Goal: Information Seeking & Learning: Understand process/instructions

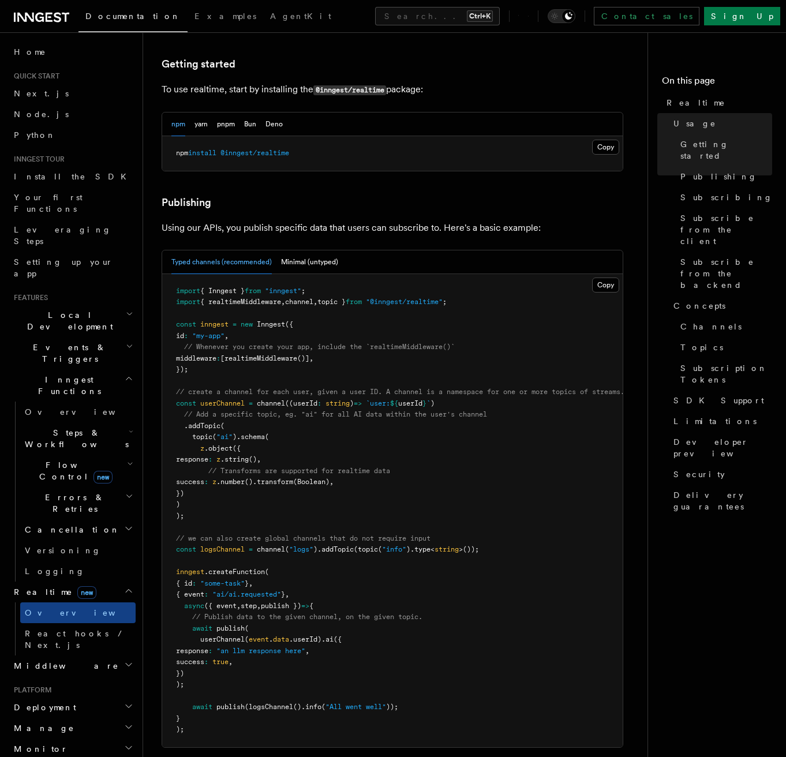
scroll to position [923, 0]
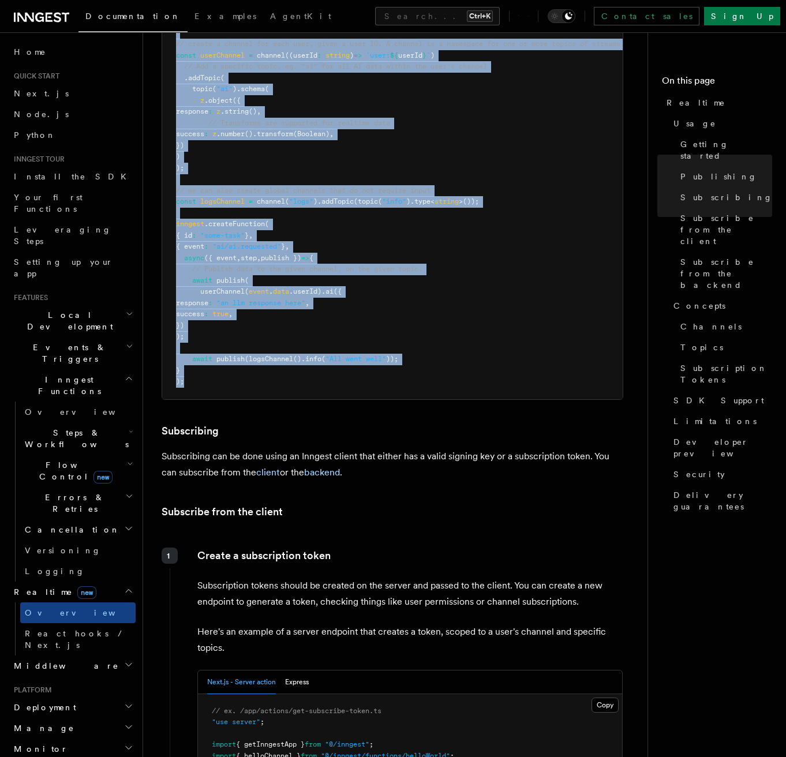
drag, startPoint x: 174, startPoint y: 310, endPoint x: 269, endPoint y: 345, distance: 100.6
click at [269, 345] on pre "import { Inngest } from "inngest" ; import { realtimeMiddleware , channel , top…" at bounding box center [392, 162] width 461 height 473
copy code "import { Inngest } from "inngest" ; import { realtimeMiddleware , channel , top…"
click at [243, 339] on pre "import { Inngest } from "inngest" ; import { realtimeMiddleware , channel , top…" at bounding box center [392, 162] width 461 height 473
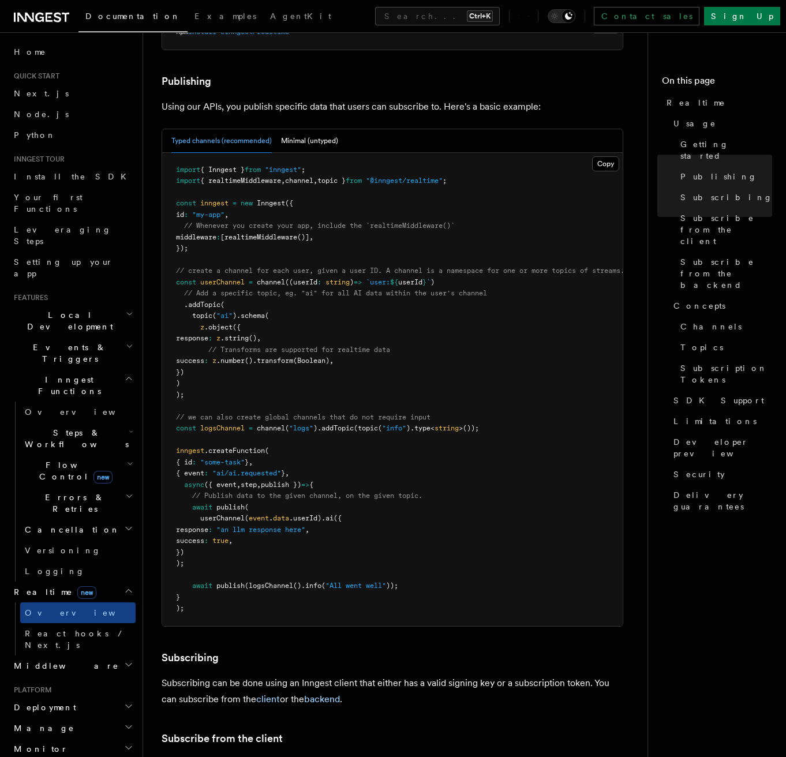
scroll to position [693, 0]
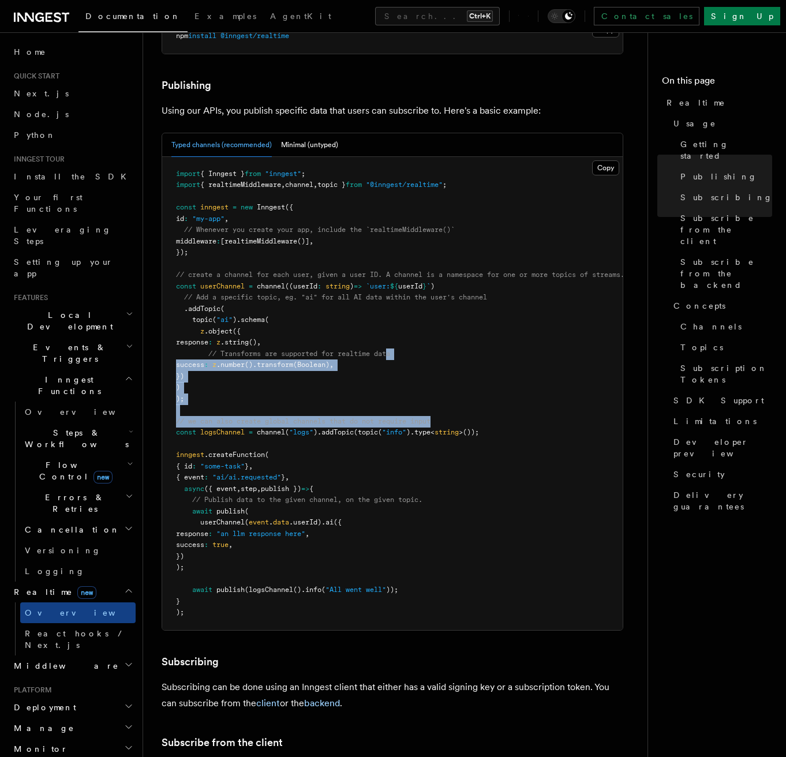
drag, startPoint x: 526, startPoint y: 389, endPoint x: 392, endPoint y: 321, distance: 150.2
click at [392, 321] on pre "import { Inngest } from "inngest" ; import { realtimeMiddleware , channel , top…" at bounding box center [392, 393] width 461 height 473
drag, startPoint x: 392, startPoint y: 321, endPoint x: 512, endPoint y: 374, distance: 131.3
click at [512, 373] on pre "import { Inngest } from "inngest" ; import { realtimeMiddleware , channel , top…" at bounding box center [392, 393] width 461 height 473
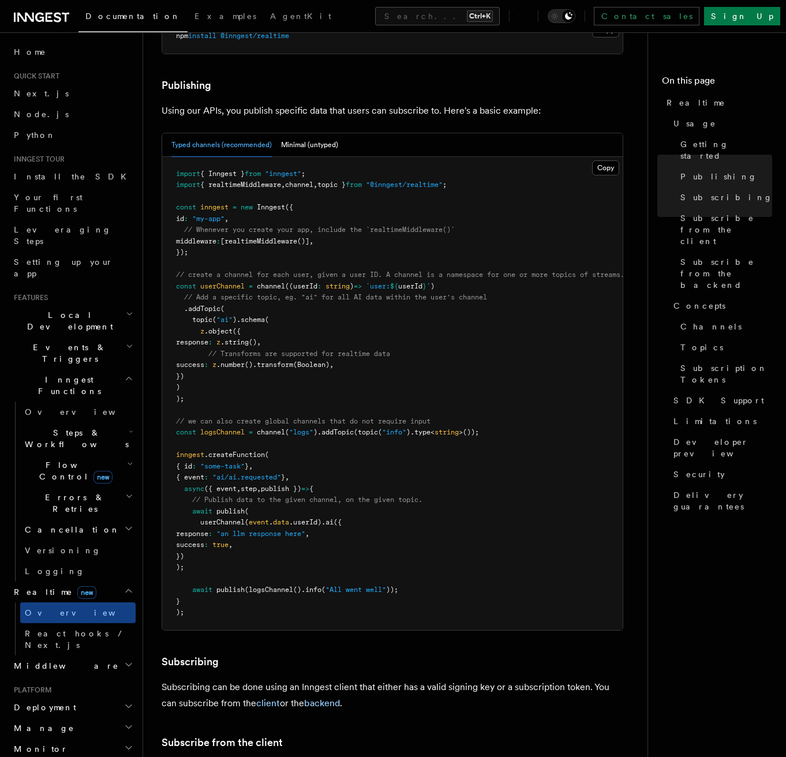
click at [412, 448] on pre "import { Inngest } from "inngest" ; import { realtimeMiddleware , channel , top…" at bounding box center [392, 393] width 461 height 473
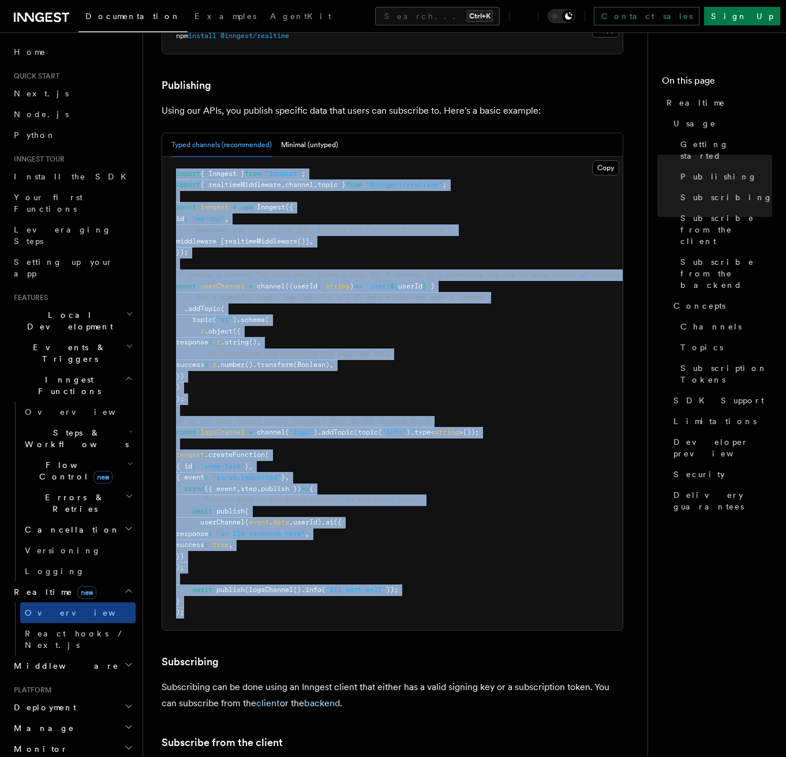
drag, startPoint x: 268, startPoint y: 581, endPoint x: 165, endPoint y: 137, distance: 455.7
click at [165, 157] on pre "import { Inngest } from "inngest" ; import { realtimeMiddleware , channel , top…" at bounding box center [392, 393] width 461 height 473
copy code "import { Inngest } from "inngest" ; import { realtimeMiddleware , channel , top…"
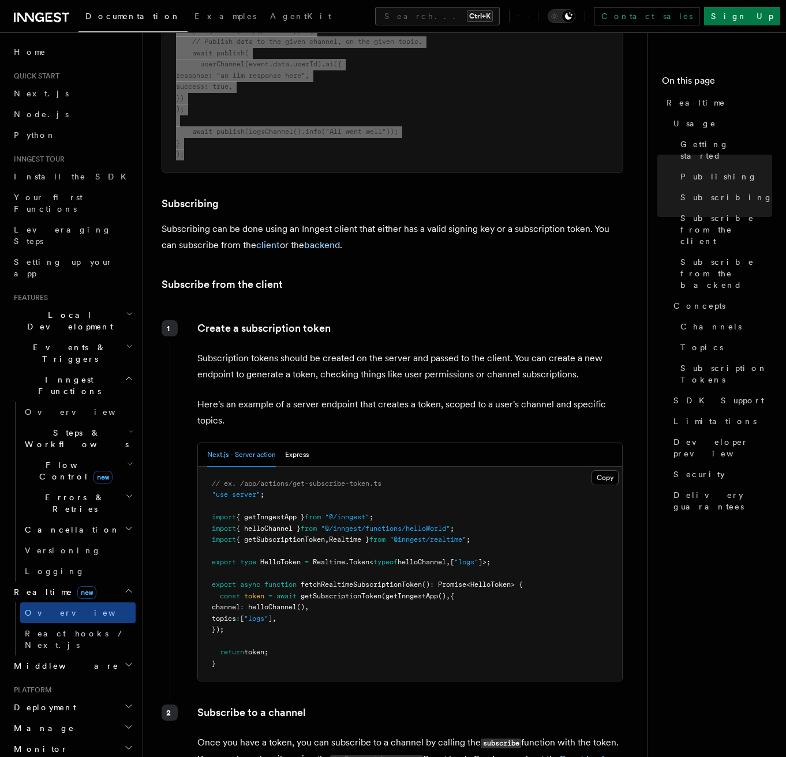
scroll to position [1154, 0]
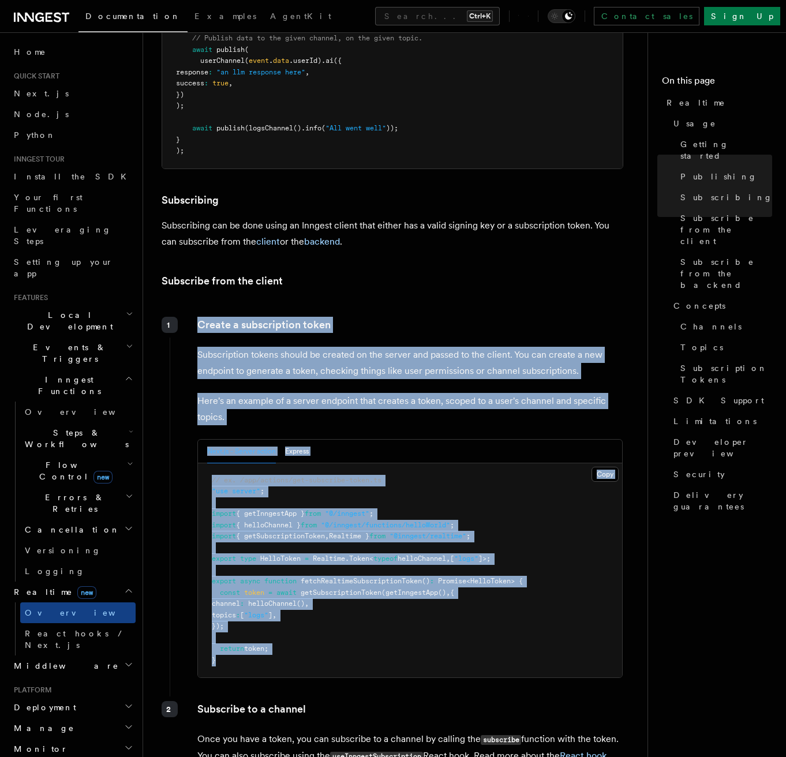
drag, startPoint x: 197, startPoint y: 301, endPoint x: 252, endPoint y: 633, distance: 336.8
click at [252, 633] on div "Create a subscription token Subscription tokens should be created on the server…" at bounding box center [397, 502] width 454 height 380
copy div "Create a subscription token Subscription tokens should be created on the server…"
drag, startPoint x: 411, startPoint y: 337, endPoint x: 431, endPoint y: 357, distance: 27.7
click at [411, 347] on p "Subscription tokens should be created on the server and passed to the client. Y…" at bounding box center [409, 363] width 425 height 32
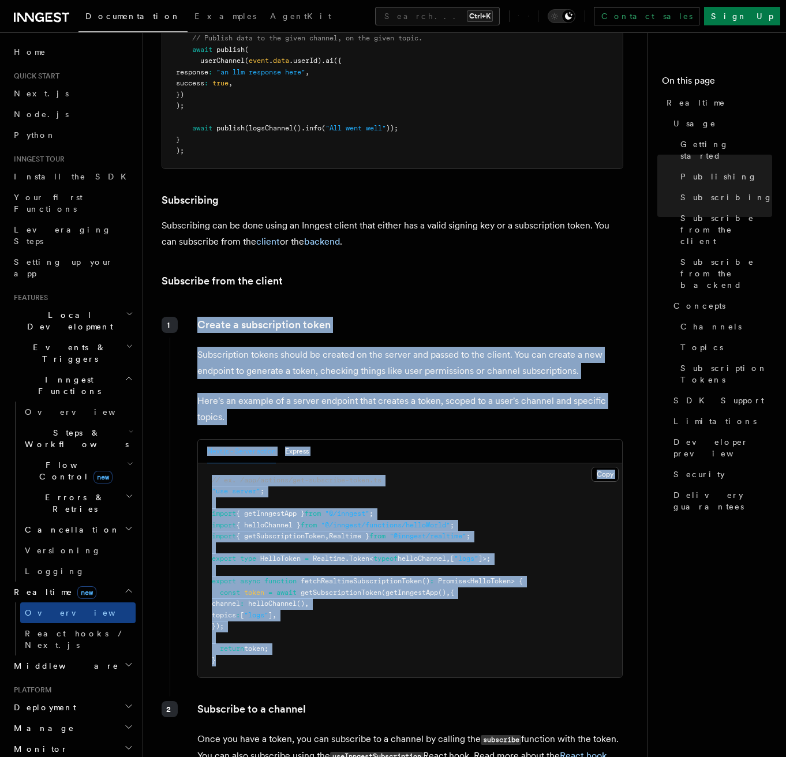
click at [431, 357] on div "Create a subscription token Subscription tokens should be created on the server…" at bounding box center [397, 502] width 454 height 380
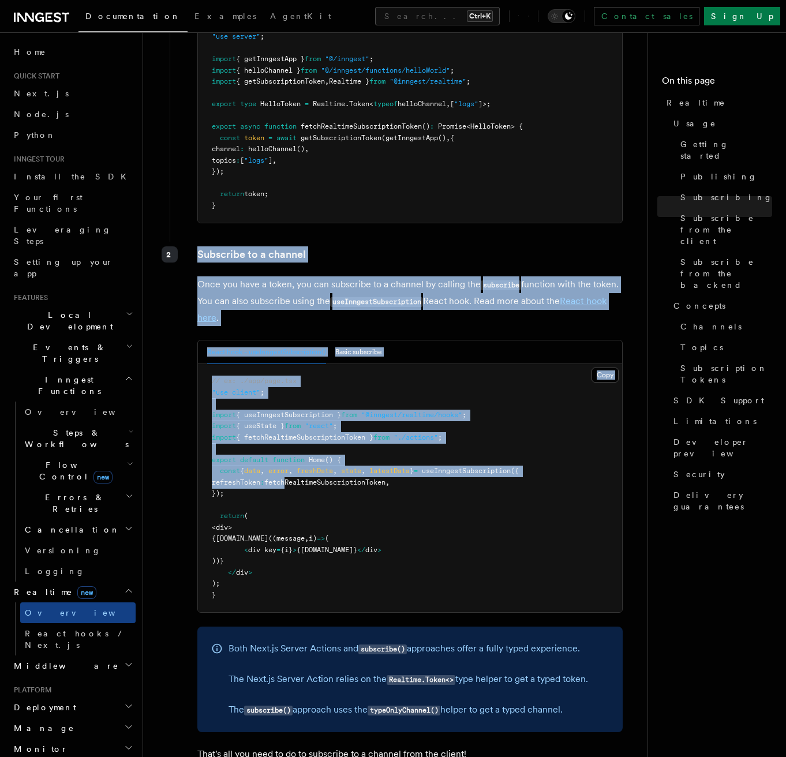
scroll to position [1616, 0]
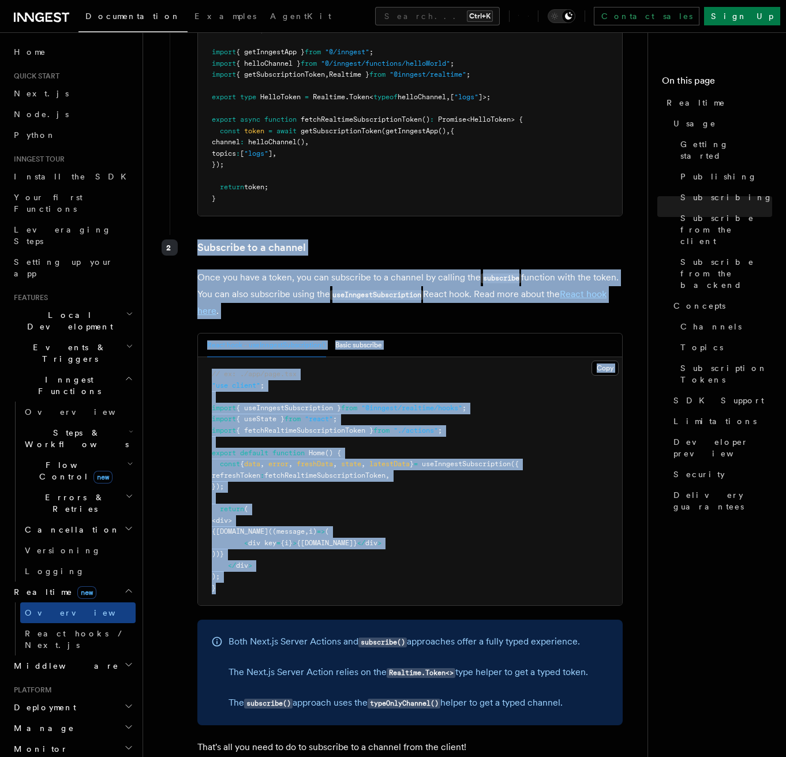
drag, startPoint x: 196, startPoint y: 332, endPoint x: 275, endPoint y: 559, distance: 240.2
click at [275, 559] on div "Subscribe to a channel Once you have a token, you can subscribe to a channel by…" at bounding box center [397, 502] width 454 height 534
copy div "Subscribe to a channel Once you have a token, you can subscribe to a channel by…"
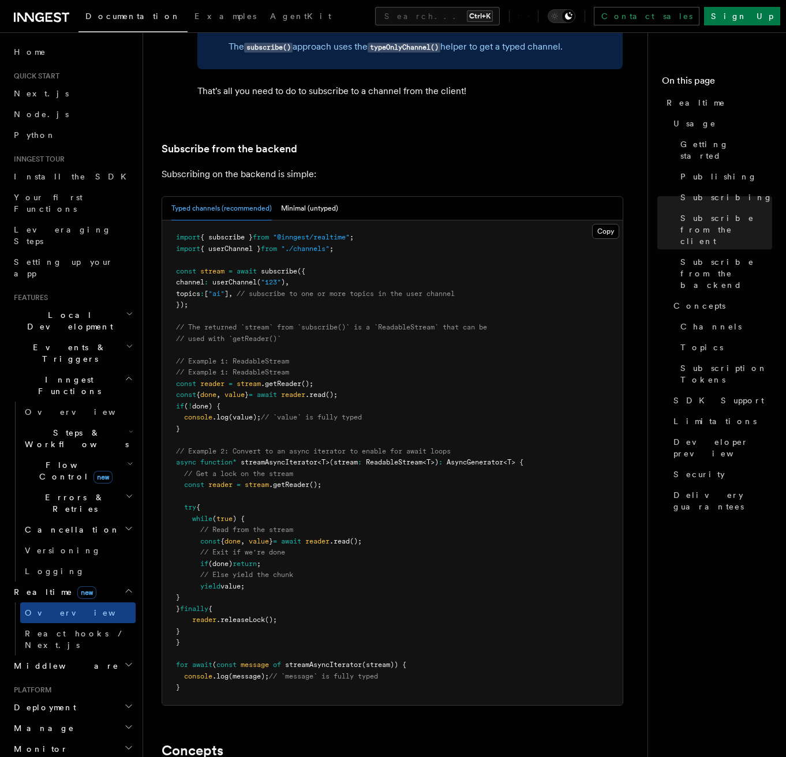
scroll to position [2308, 0]
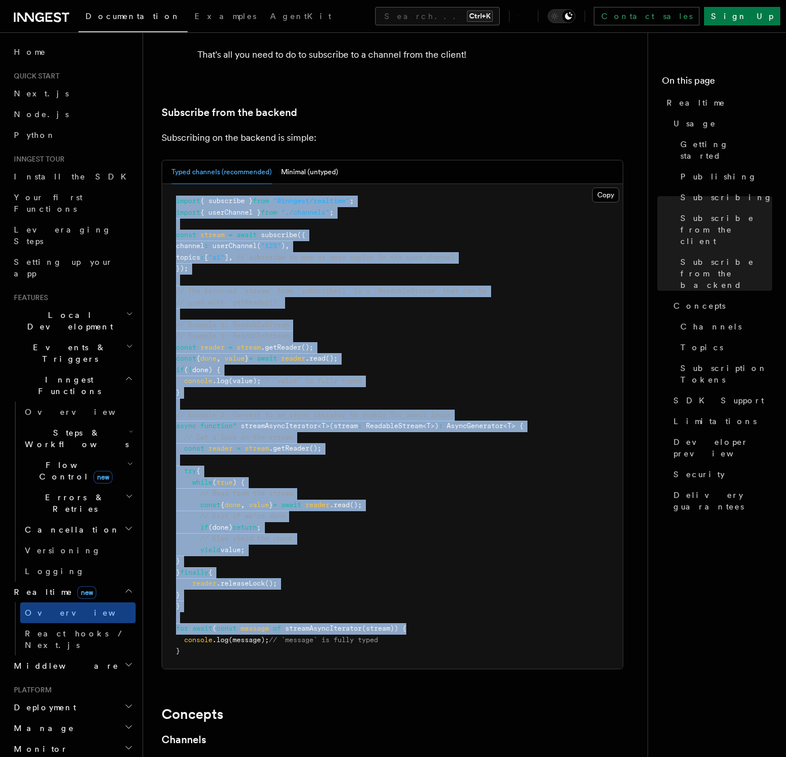
drag, startPoint x: 173, startPoint y: 169, endPoint x: 452, endPoint y: 588, distance: 503.4
click at [454, 589] on pre "import { subscribe } from "@inngest/realtime" ; import { userChannel } from "./…" at bounding box center [392, 426] width 461 height 485
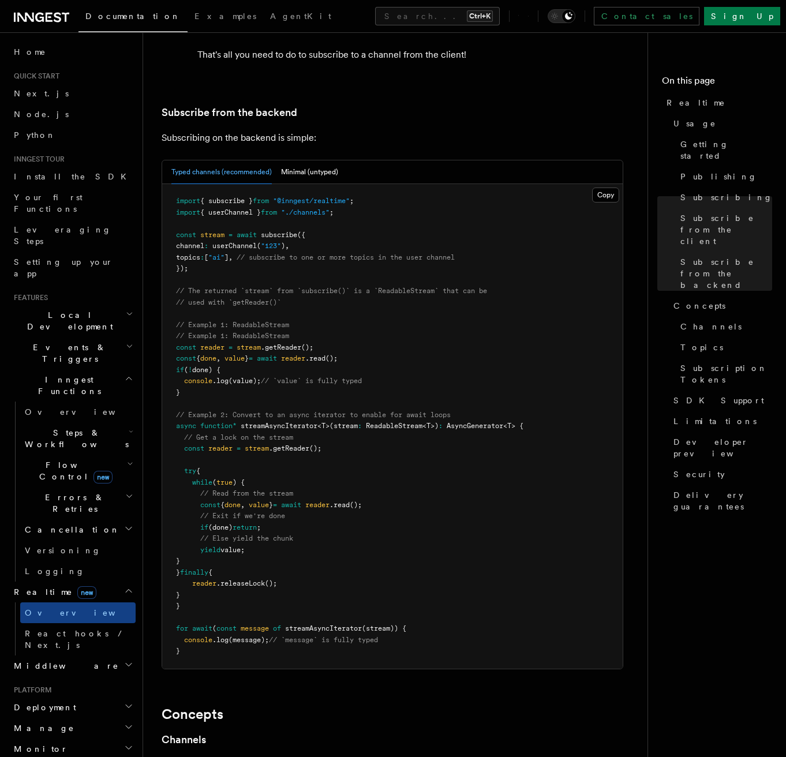
click at [162, 130] on p "Subscribing on the backend is simple:" at bounding box center [393, 138] width 462 height 16
drag, startPoint x: 336, startPoint y: 113, endPoint x: 160, endPoint y: 80, distance: 179.1
drag, startPoint x: 160, startPoint y: 80, endPoint x: 171, endPoint y: 93, distance: 16.4
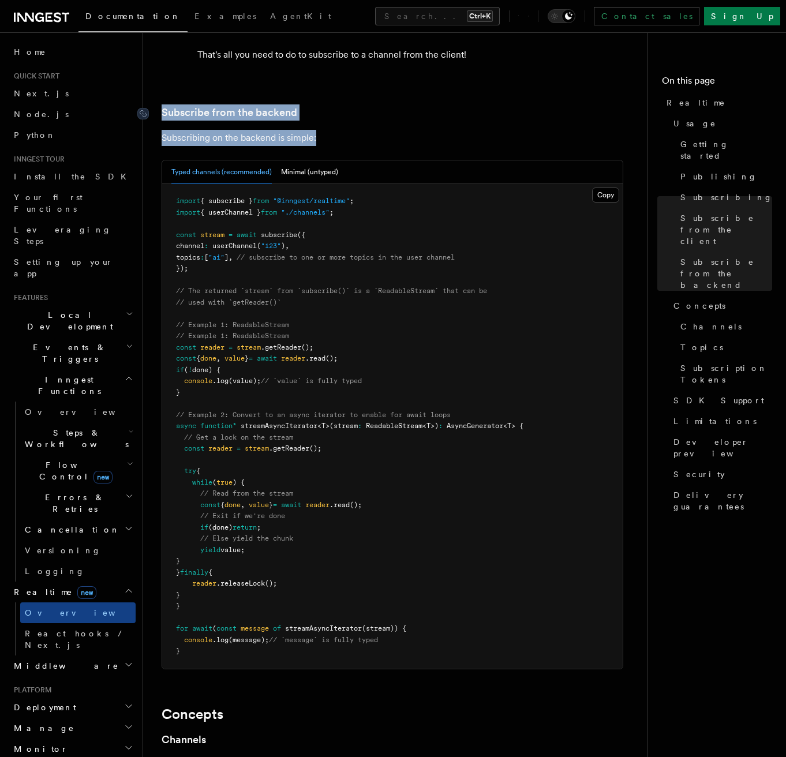
click at [171, 104] on link "Subscribe from the backend" at bounding box center [230, 112] width 136 height 16
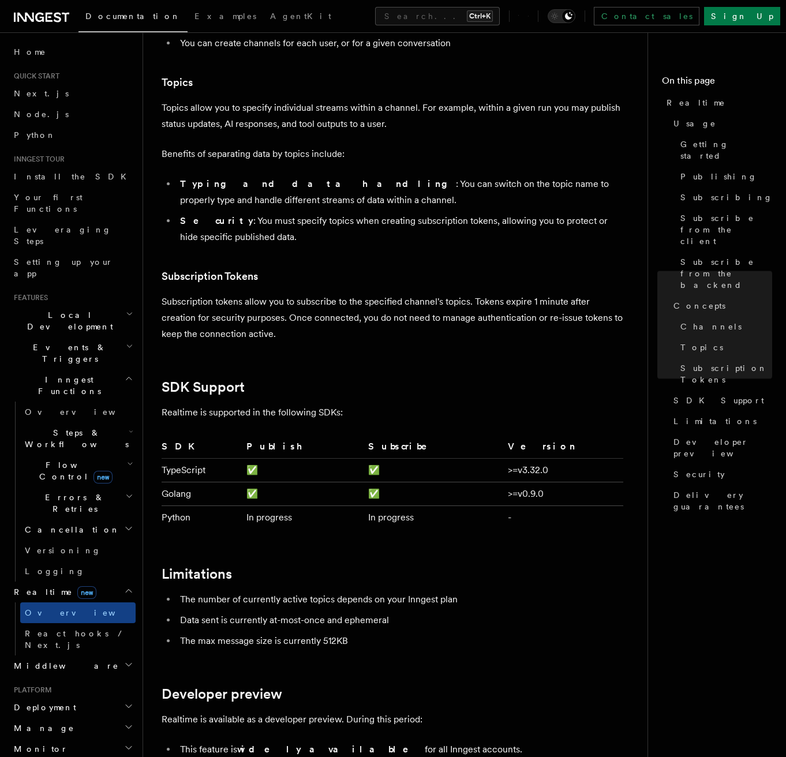
scroll to position [3125, 0]
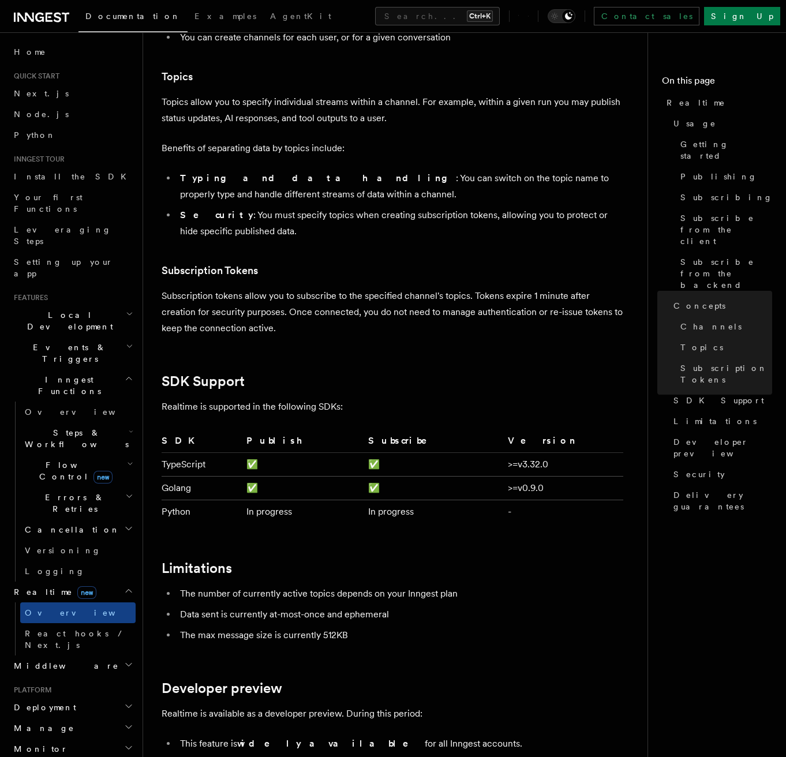
click at [305, 500] on td "In progress" at bounding box center [303, 512] width 122 height 24
drag, startPoint x: 305, startPoint y: 482, endPoint x: 268, endPoint y: 497, distance: 40.4
